Goal: Task Accomplishment & Management: Use online tool/utility

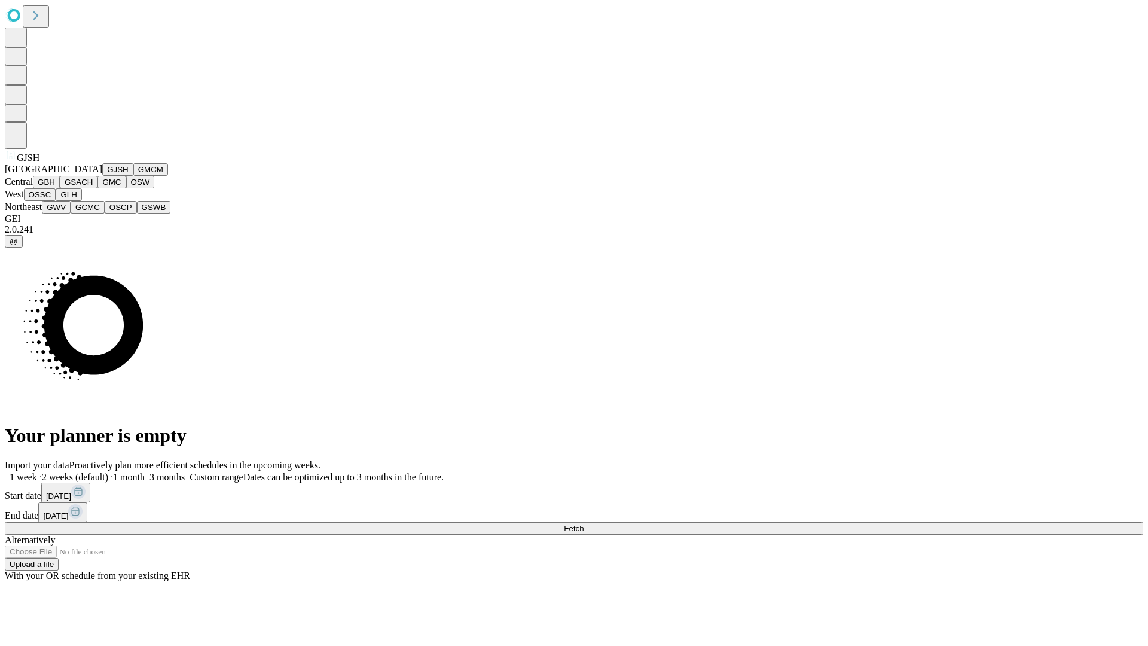
click at [102, 176] on button "GJSH" at bounding box center [117, 169] width 31 height 13
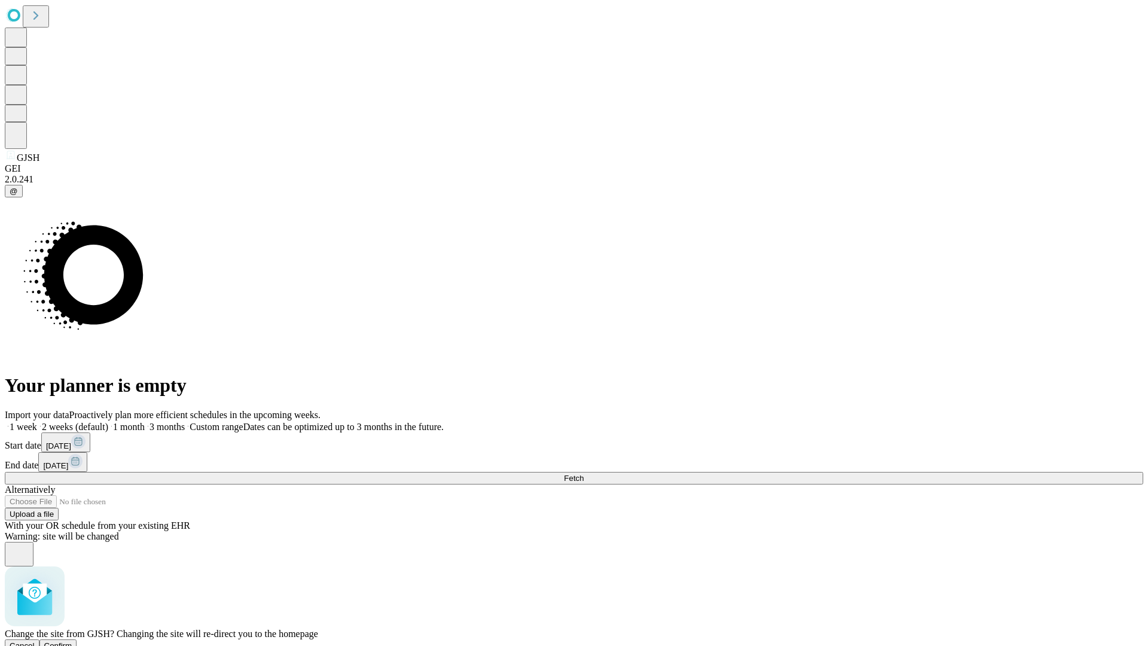
click at [72, 641] on span "Confirm" at bounding box center [58, 645] width 28 height 9
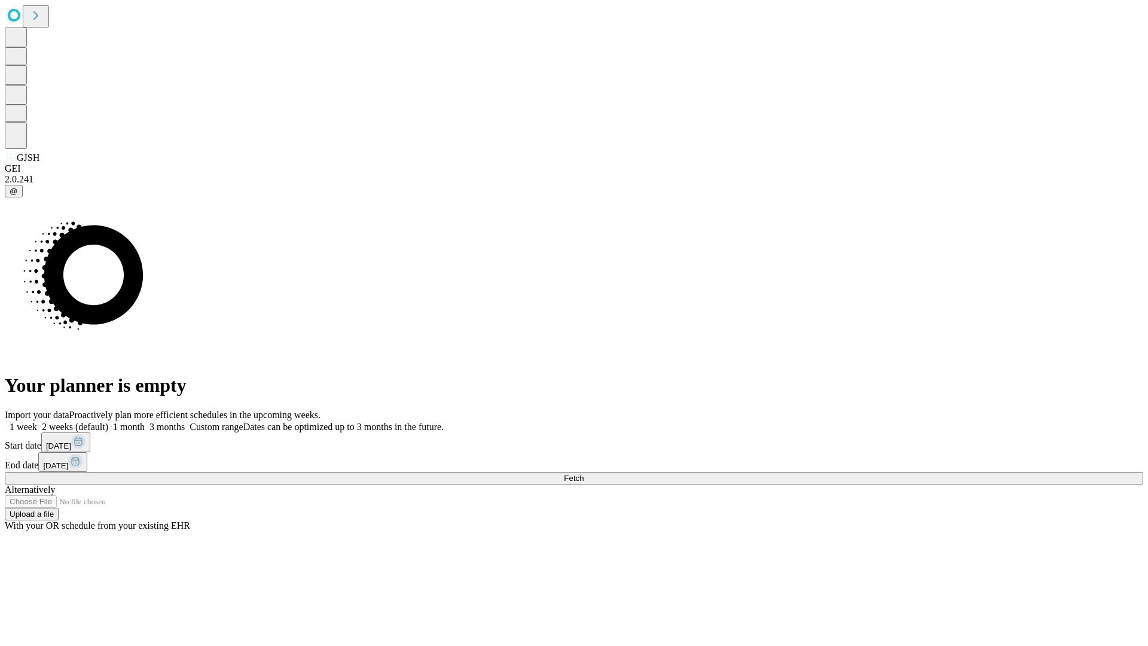
click at [37, 421] on label "1 week" at bounding box center [21, 426] width 32 height 10
click at [584, 474] on span "Fetch" at bounding box center [574, 478] width 20 height 9
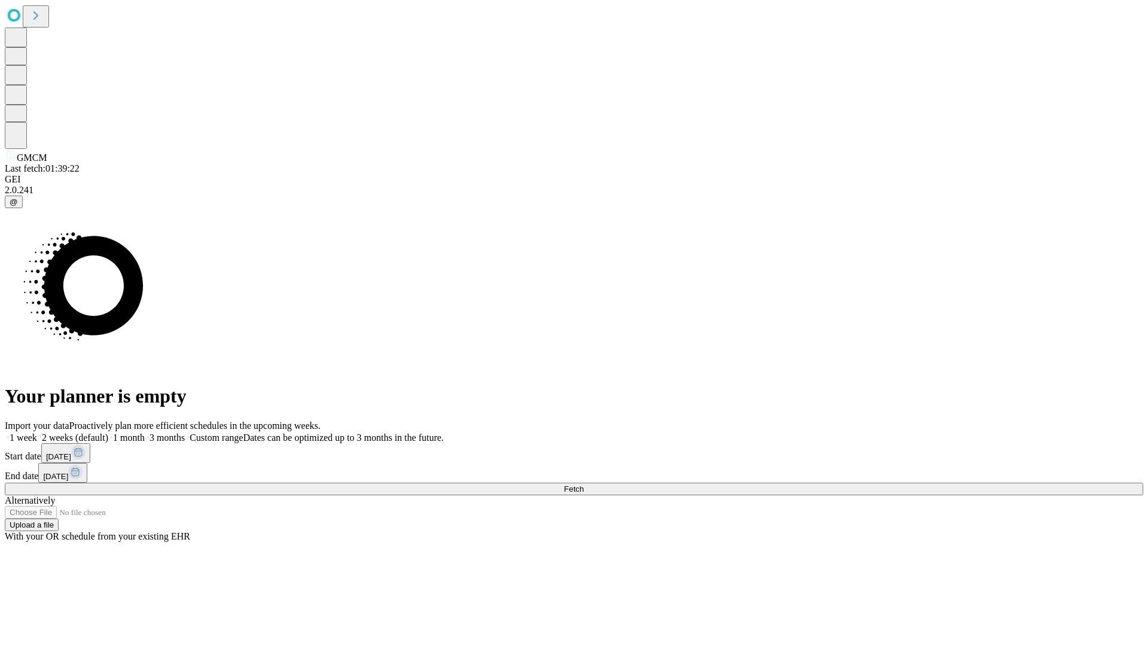
click at [37, 432] on label "1 week" at bounding box center [21, 437] width 32 height 10
click at [584, 484] on span "Fetch" at bounding box center [574, 488] width 20 height 9
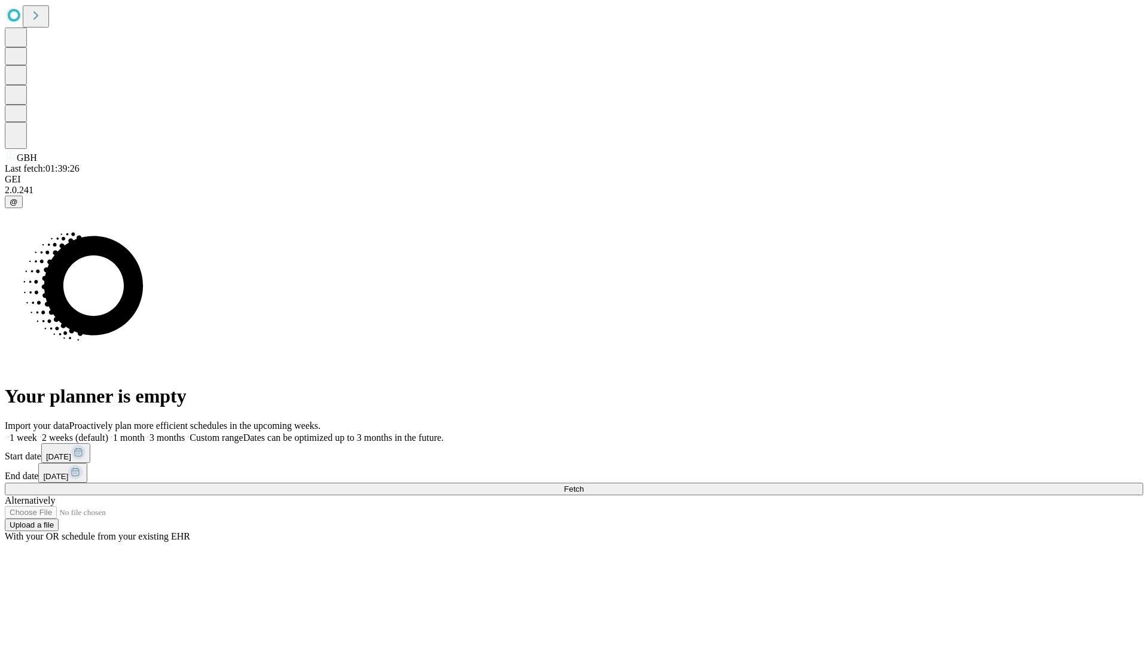
click at [37, 432] on label "1 week" at bounding box center [21, 437] width 32 height 10
click at [584, 484] on span "Fetch" at bounding box center [574, 488] width 20 height 9
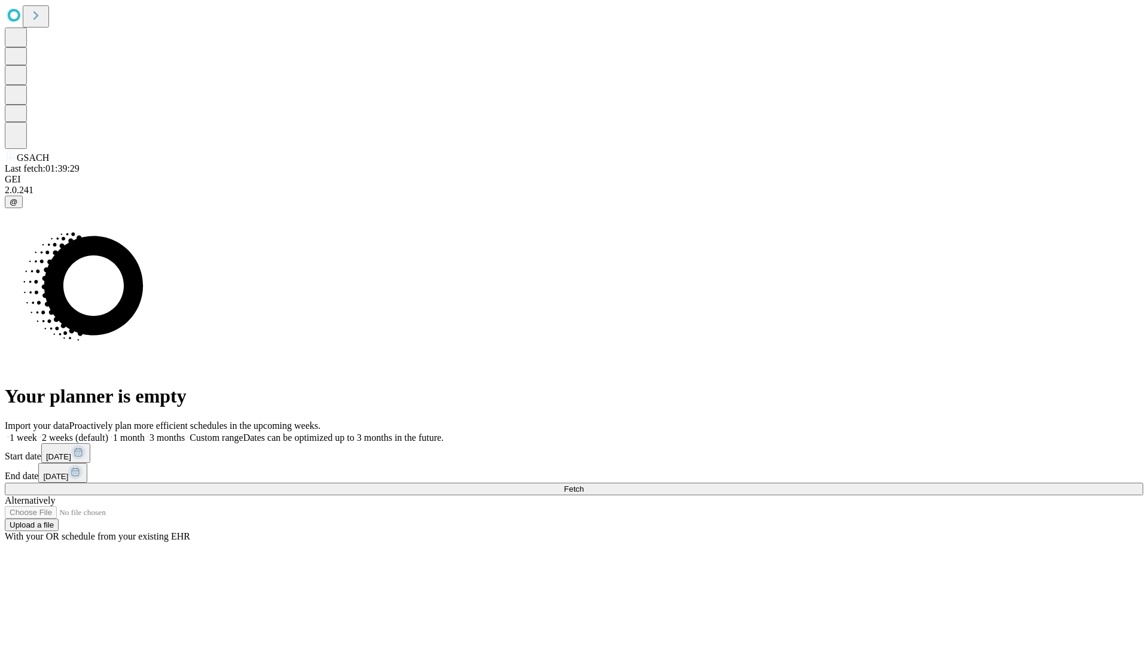
click at [37, 432] on label "1 week" at bounding box center [21, 437] width 32 height 10
click at [584, 484] on span "Fetch" at bounding box center [574, 488] width 20 height 9
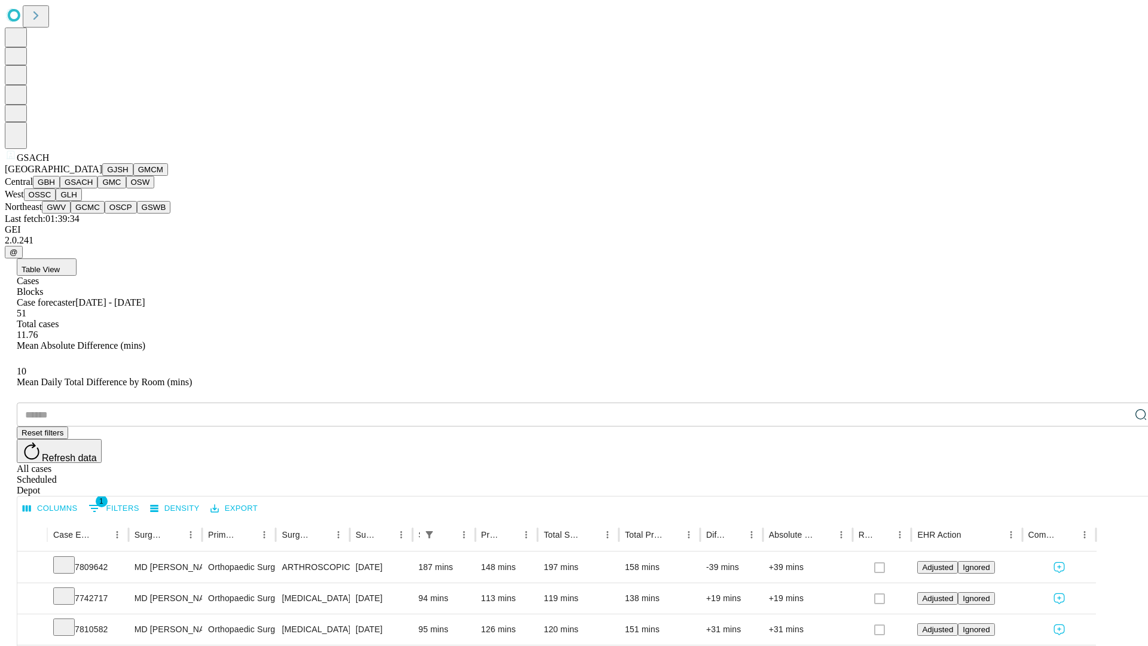
click at [97, 188] on button "GMC" at bounding box center [111, 182] width 28 height 13
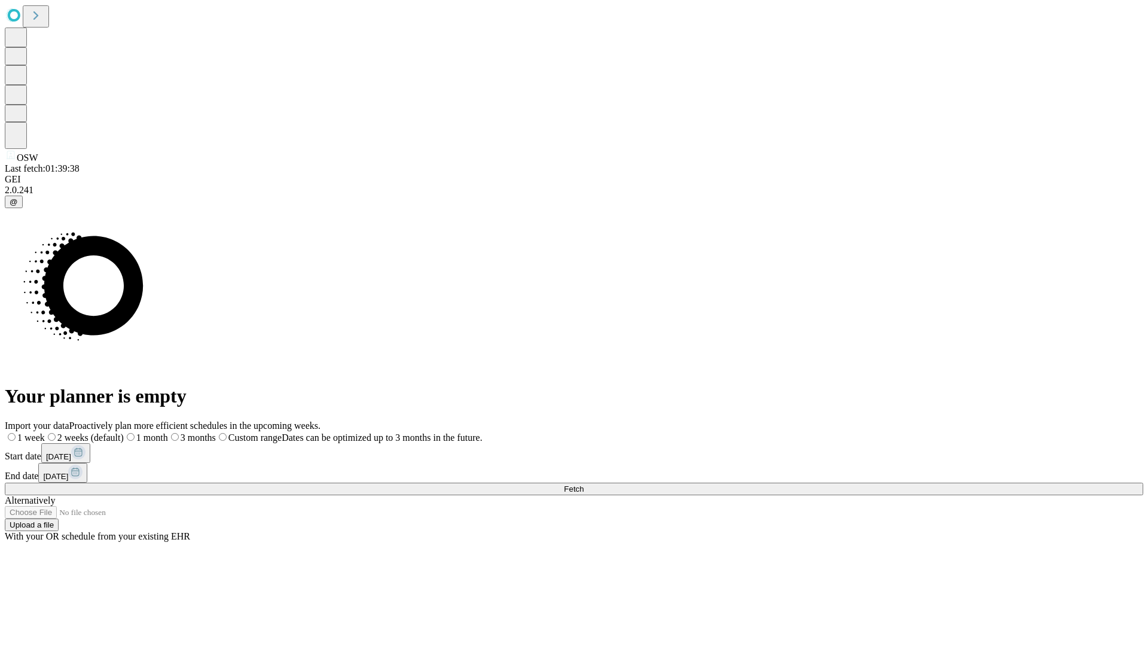
click at [45, 432] on label "1 week" at bounding box center [25, 437] width 40 height 10
click at [584, 484] on span "Fetch" at bounding box center [574, 488] width 20 height 9
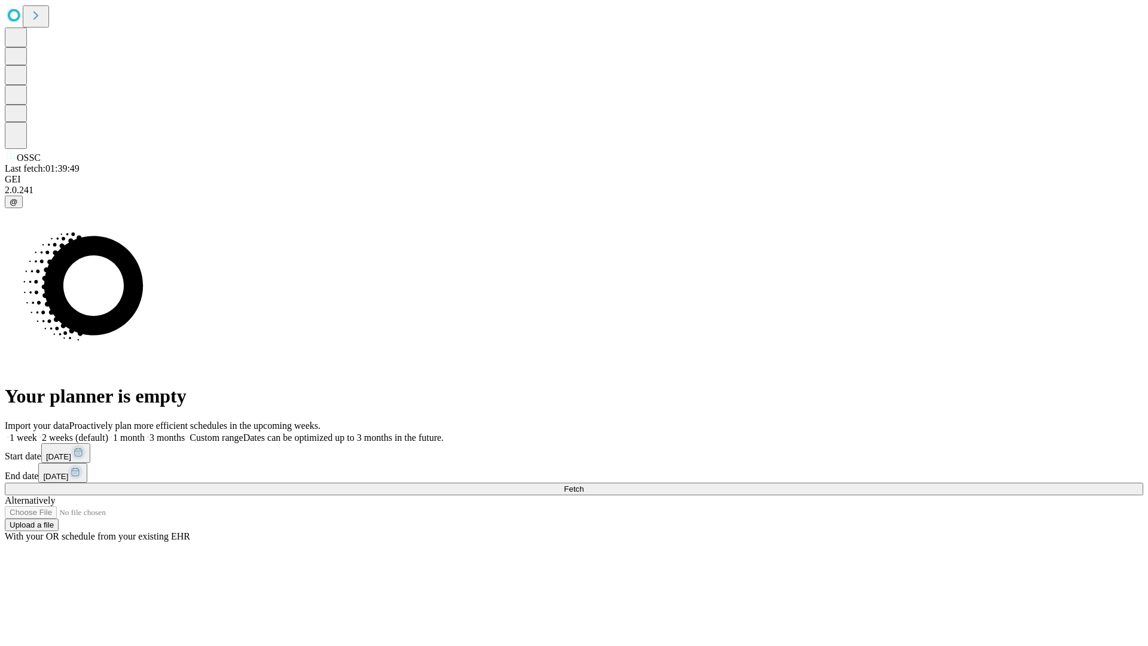
click at [37, 432] on label "1 week" at bounding box center [21, 437] width 32 height 10
click at [584, 484] on span "Fetch" at bounding box center [574, 488] width 20 height 9
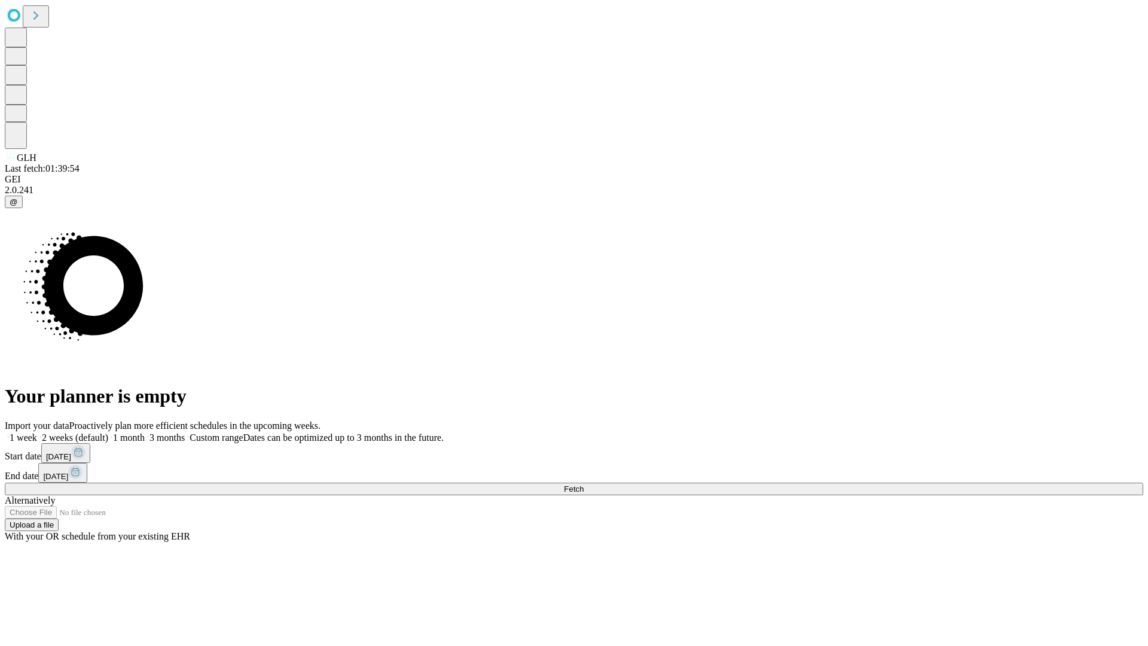
click at [37, 432] on label "1 week" at bounding box center [21, 437] width 32 height 10
click at [584, 484] on span "Fetch" at bounding box center [574, 488] width 20 height 9
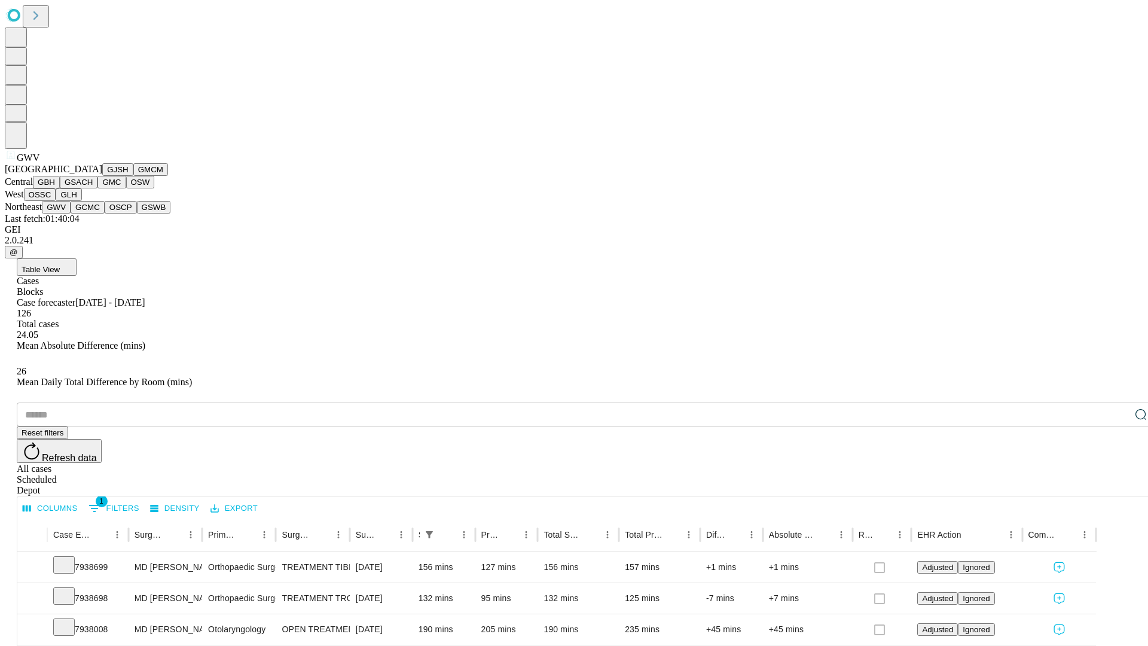
click at [93, 213] on button "GCMC" at bounding box center [88, 207] width 34 height 13
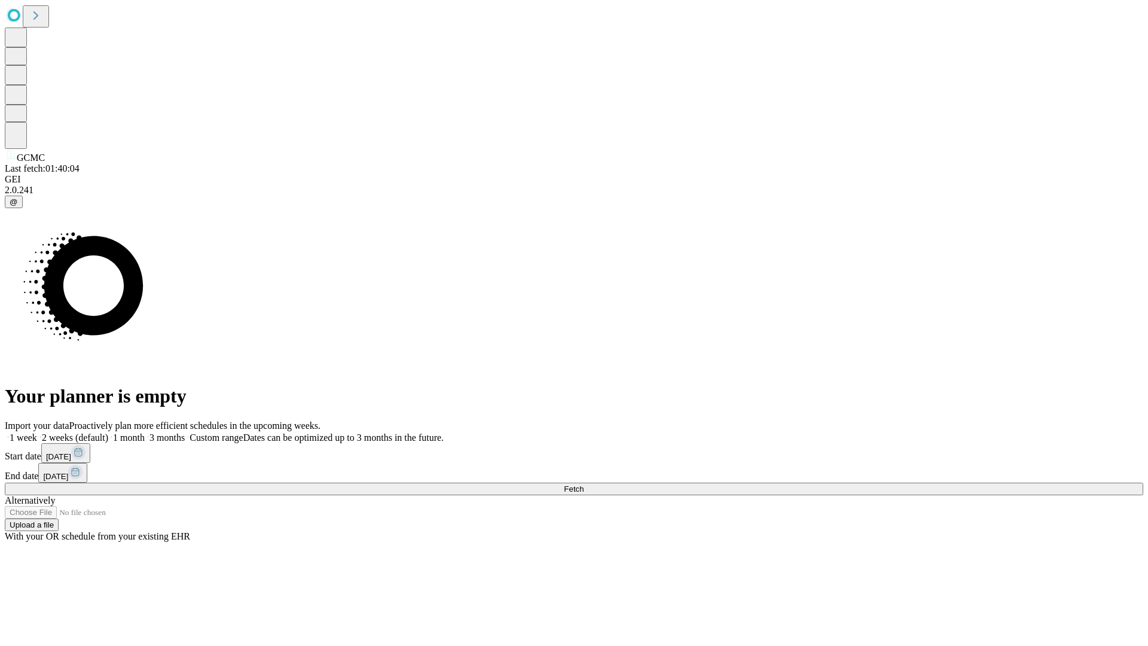
click at [37, 432] on label "1 week" at bounding box center [21, 437] width 32 height 10
click at [584, 484] on span "Fetch" at bounding box center [574, 488] width 20 height 9
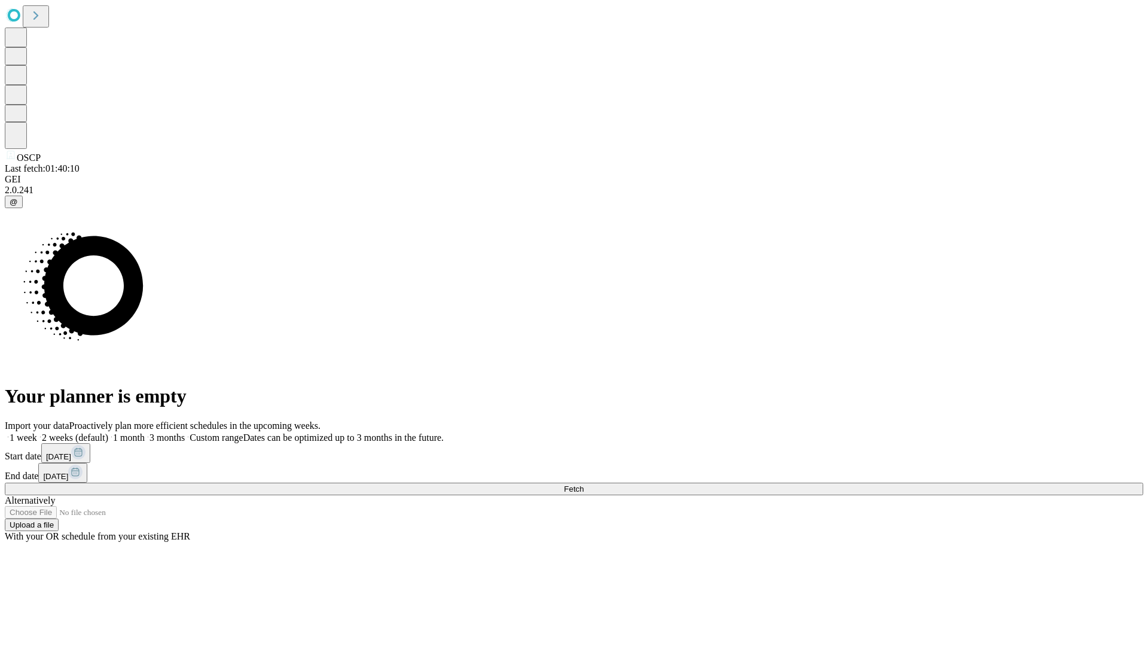
click at [37, 432] on label "1 week" at bounding box center [21, 437] width 32 height 10
click at [584, 484] on span "Fetch" at bounding box center [574, 488] width 20 height 9
